Goal: Transaction & Acquisition: Purchase product/service

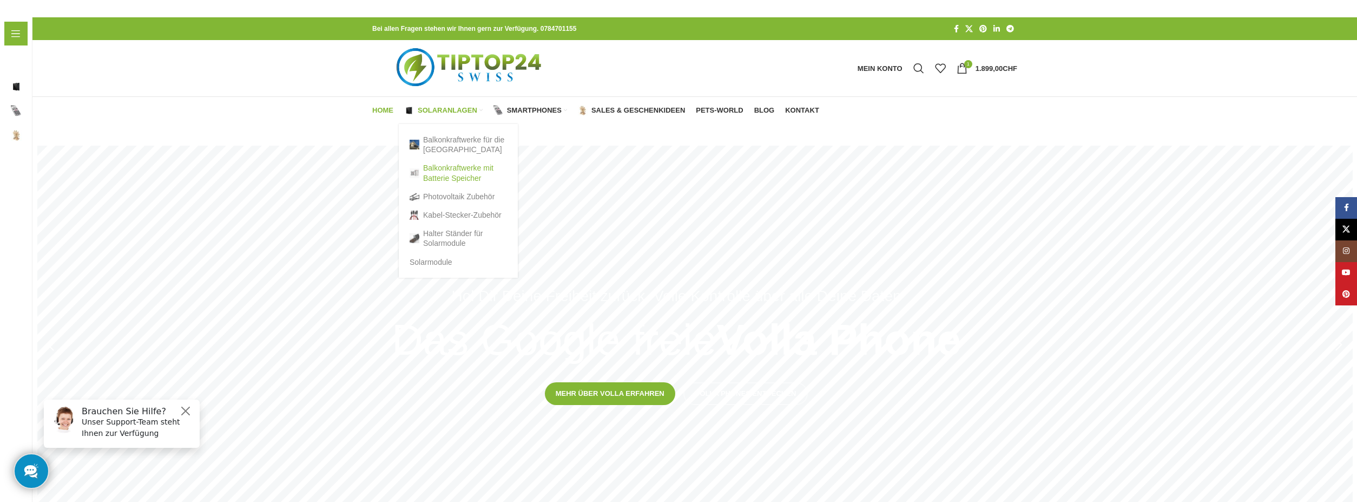
click at [456, 178] on link "Balkonkraftwerke mit Batterie Speicher" at bounding box center [458, 173] width 97 height 28
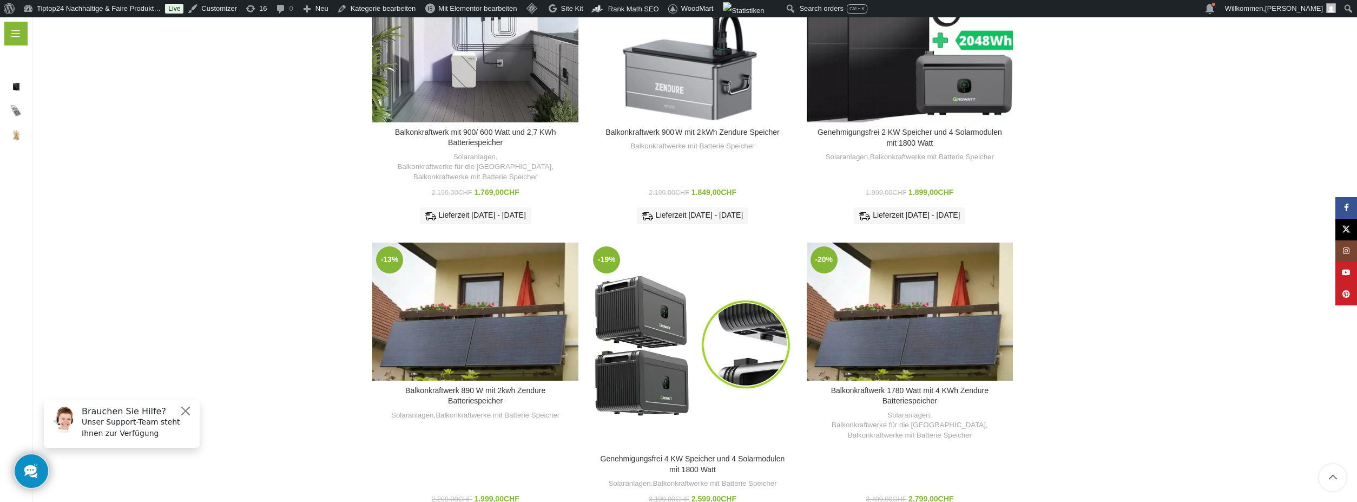
scroll to position [866, 0]
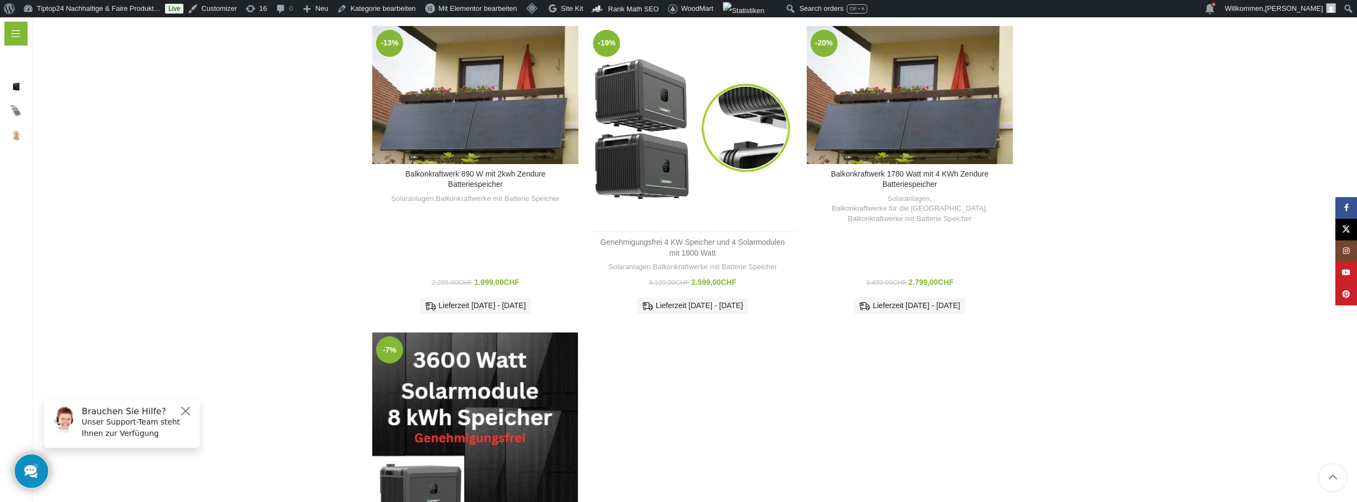
click at [682, 239] on link "Genehmigungsfrei 4 KW Speicher und 4 Solarmodulen mit 1800 Watt" at bounding box center [693, 247] width 185 height 19
